Goal: Information Seeking & Learning: Learn about a topic

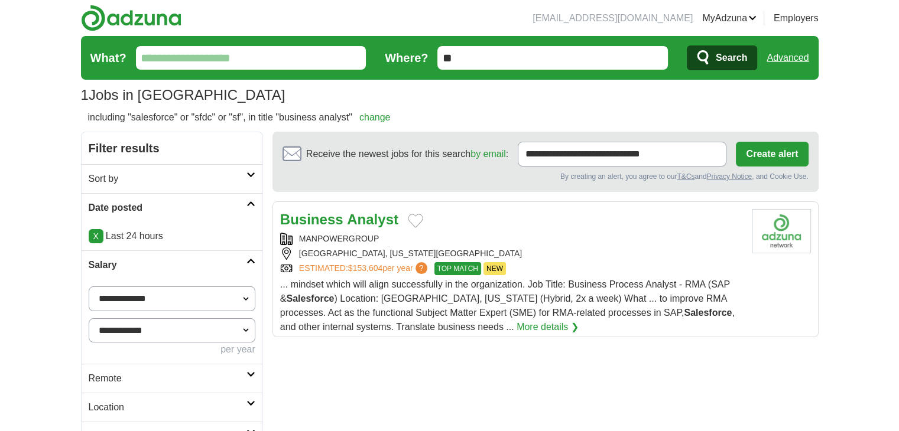
click at [800, 57] on link "Advanced" at bounding box center [787, 58] width 42 height 24
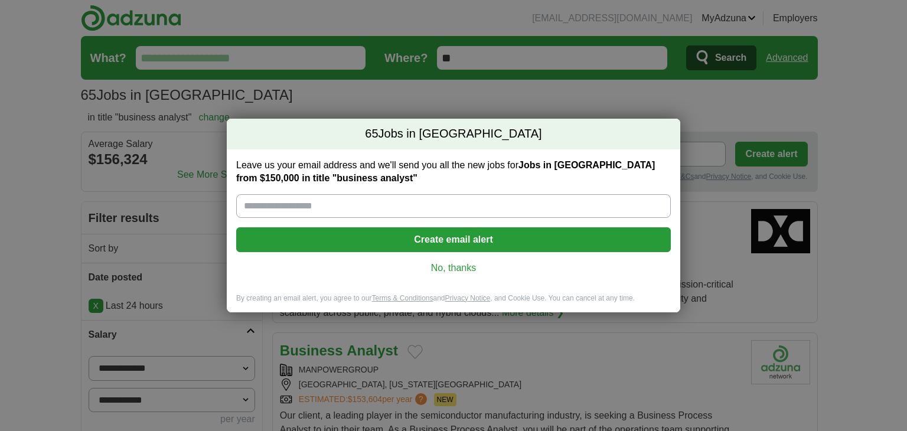
click at [452, 270] on link "No, thanks" at bounding box center [454, 268] width 416 height 13
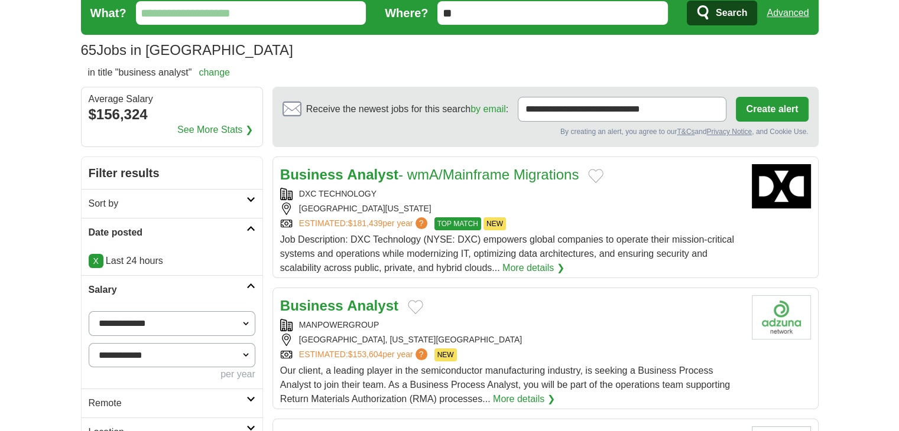
scroll to position [98, 0]
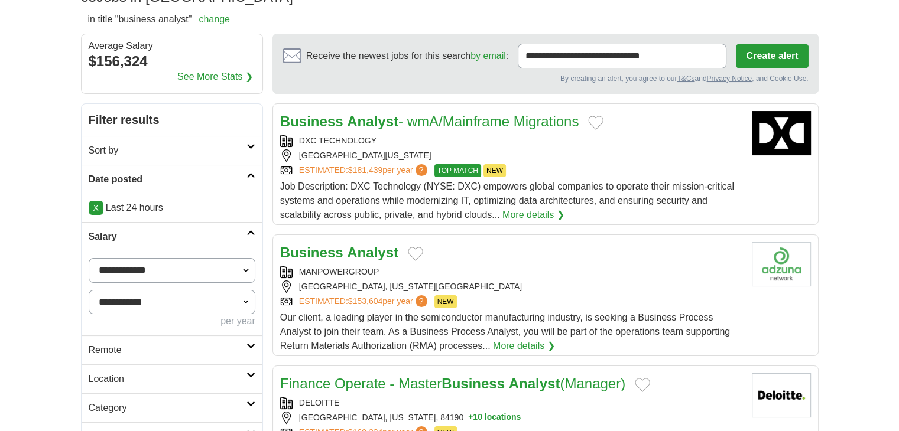
click at [106, 353] on h2 "Remote" at bounding box center [168, 350] width 158 height 14
click at [118, 379] on link "Remote jobs" at bounding box center [115, 378] width 53 height 10
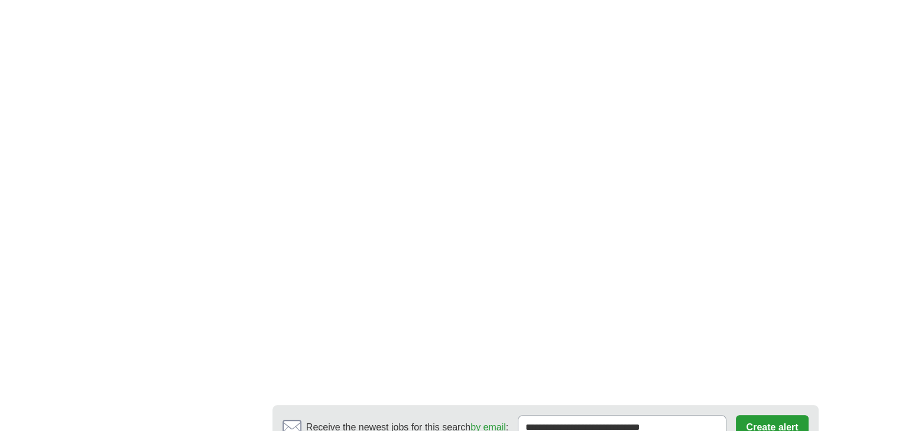
scroll to position [1280, 0]
